Goal: Navigation & Orientation: Find specific page/section

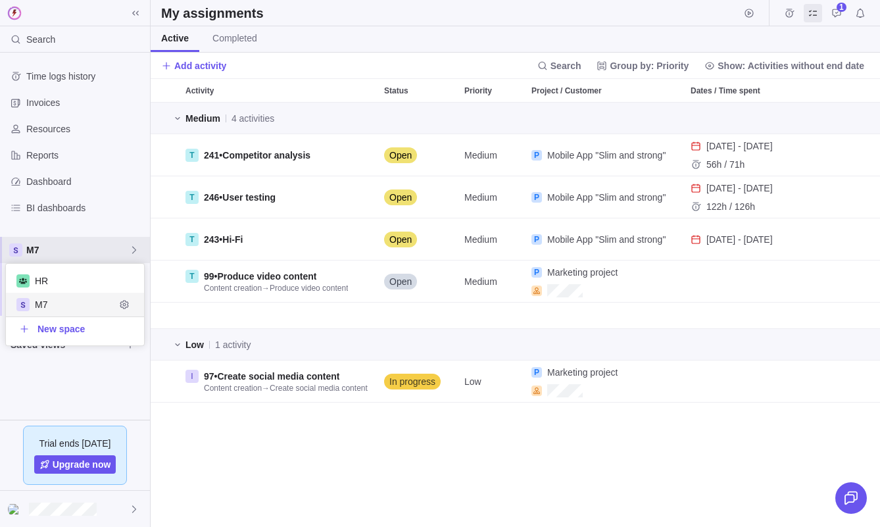
scroll to position [82, 138]
click at [128, 253] on span "M7" at bounding box center [77, 249] width 103 height 13
click at [137, 251] on icon at bounding box center [134, 250] width 11 height 11
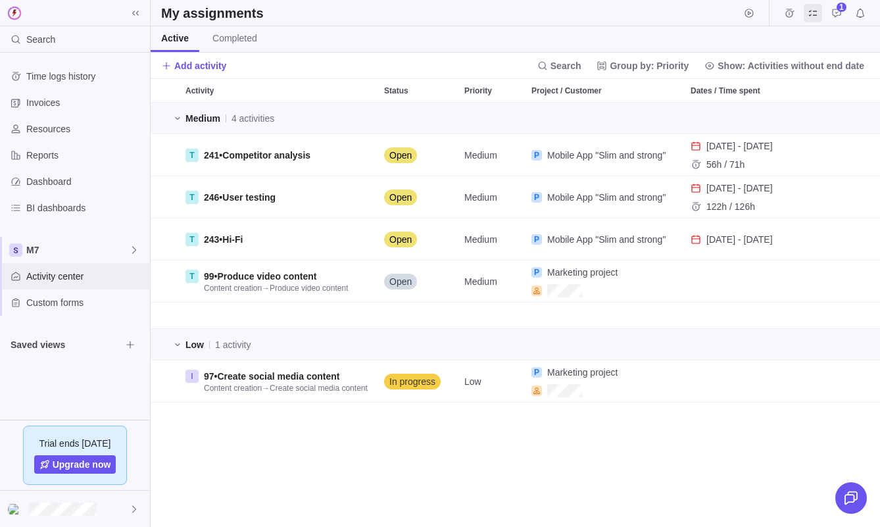
click at [71, 266] on div "Activity center" at bounding box center [75, 276] width 150 height 26
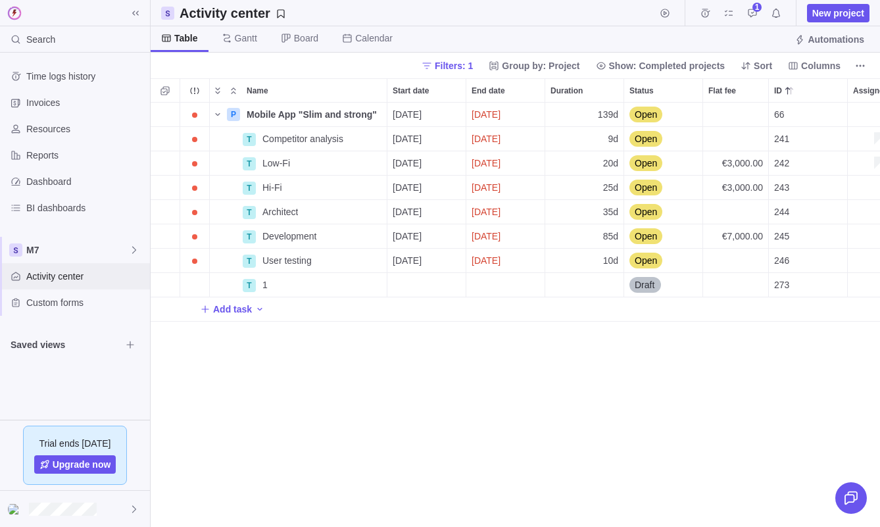
scroll to position [1, 1]
click at [130, 342] on icon "Browse views" at bounding box center [130, 344] width 11 height 11
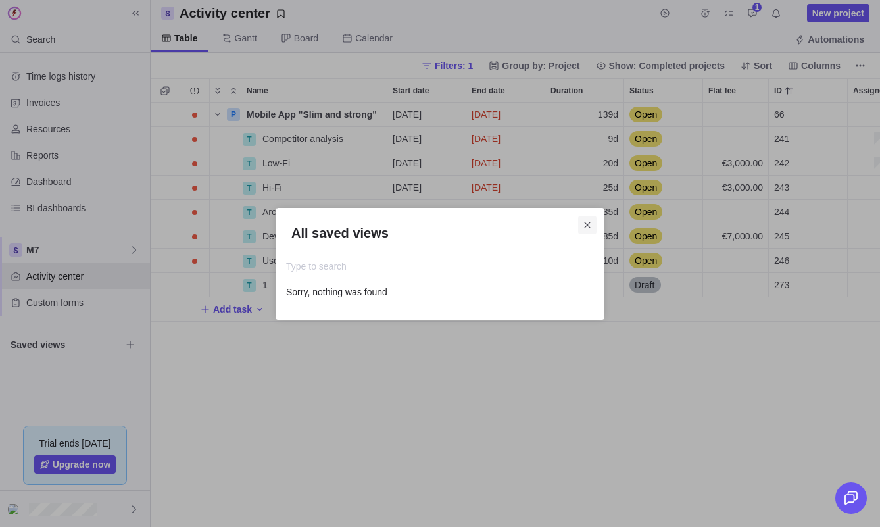
click at [584, 222] on icon "Close" at bounding box center [587, 225] width 11 height 11
